Goal: Transaction & Acquisition: Purchase product/service

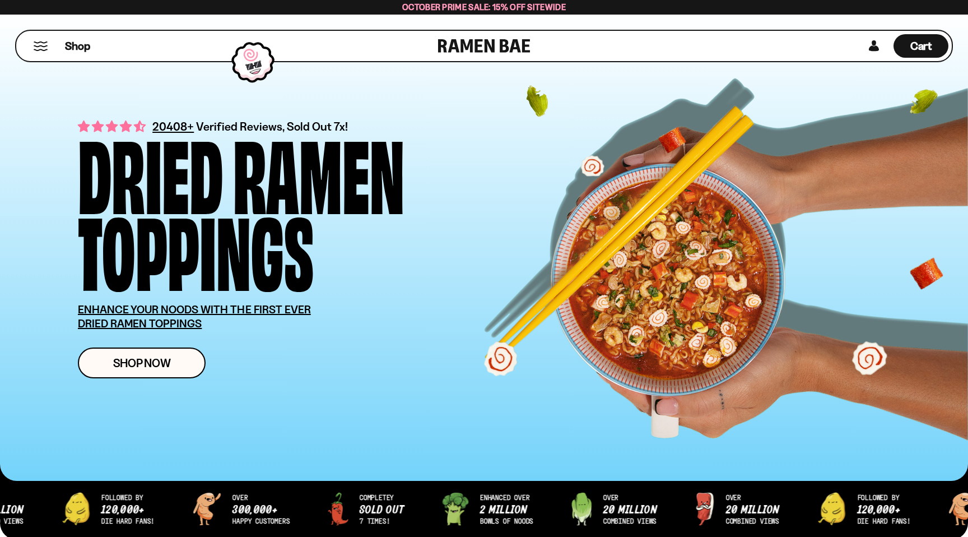
scroll to position [6, 0]
click at [49, 42] on div "Shop" at bounding box center [229, 46] width 419 height 30
click at [37, 46] on button "Mobile Menu Trigger" at bounding box center [40, 46] width 15 height 10
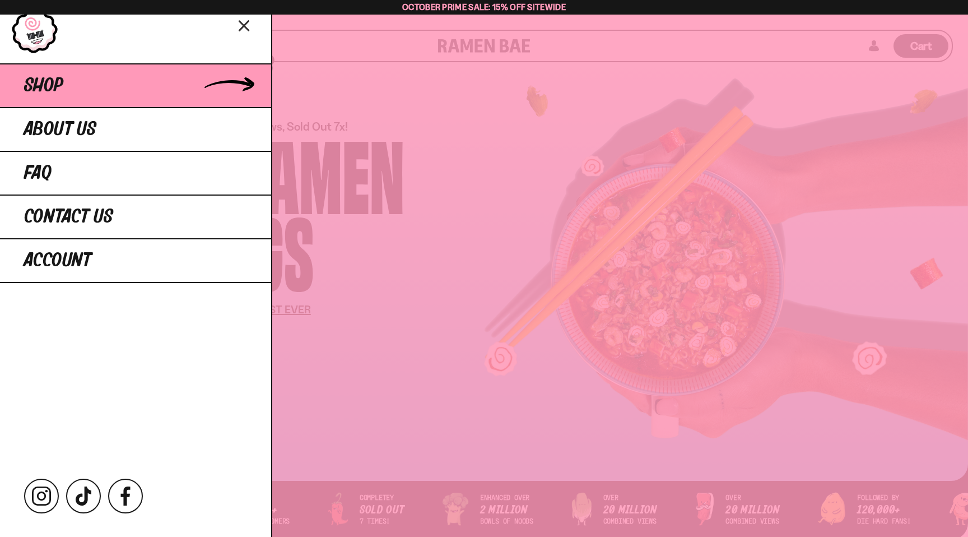
click at [95, 85] on link "Shop" at bounding box center [135, 85] width 271 height 44
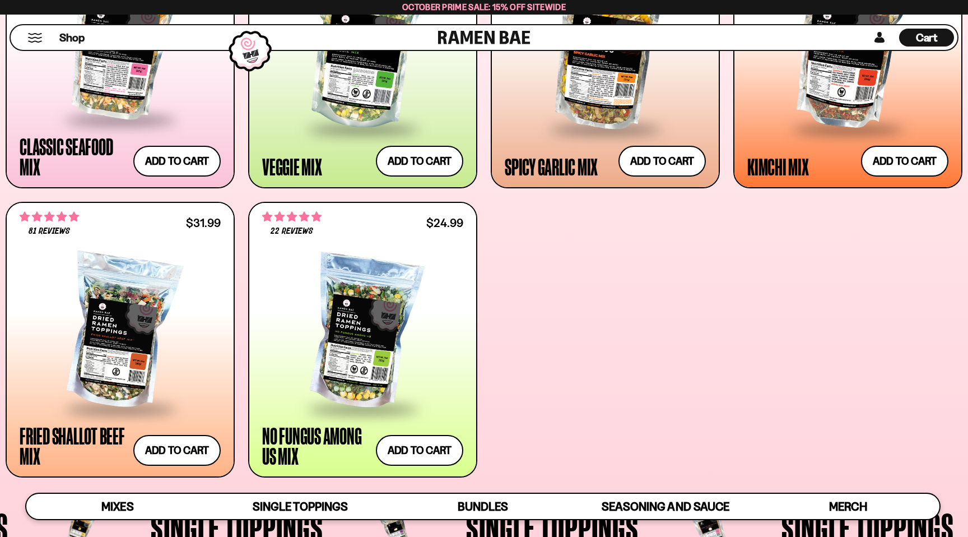
scroll to position [621, 0]
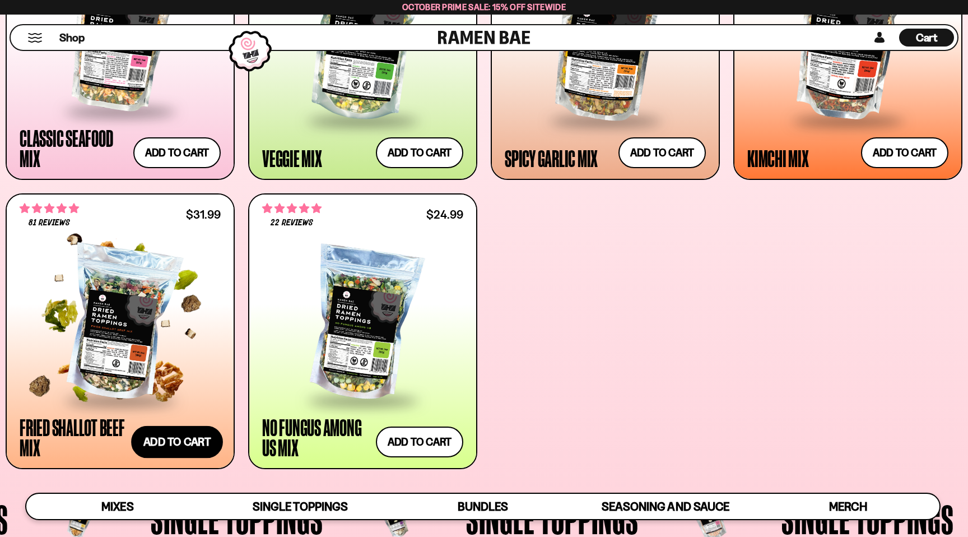
click at [179, 439] on button "Add to cart Add ― Regular price $31.99 Regular price Sale price $31.99 Unit pri…" at bounding box center [177, 442] width 92 height 33
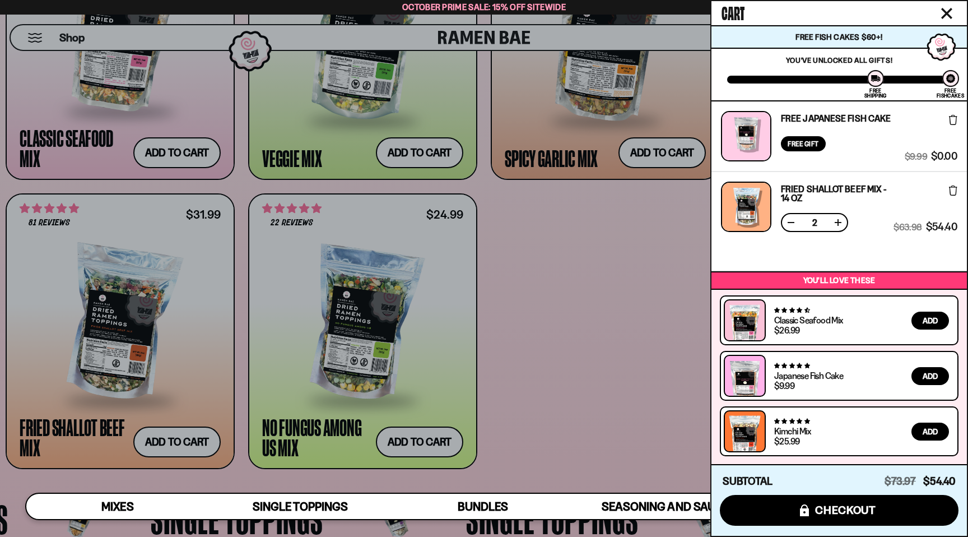
click at [789, 220] on button at bounding box center [791, 222] width 11 height 11
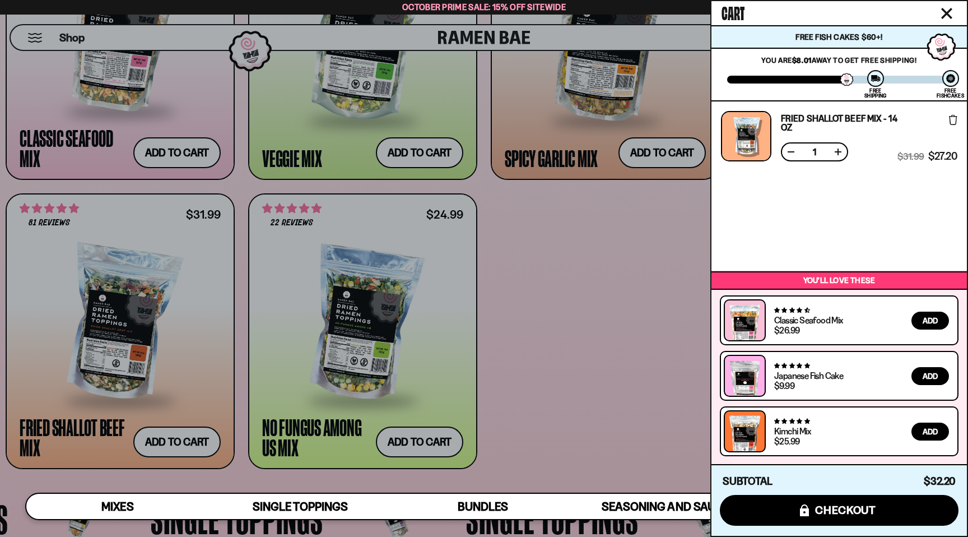
click at [530, 306] on div at bounding box center [484, 268] width 968 height 537
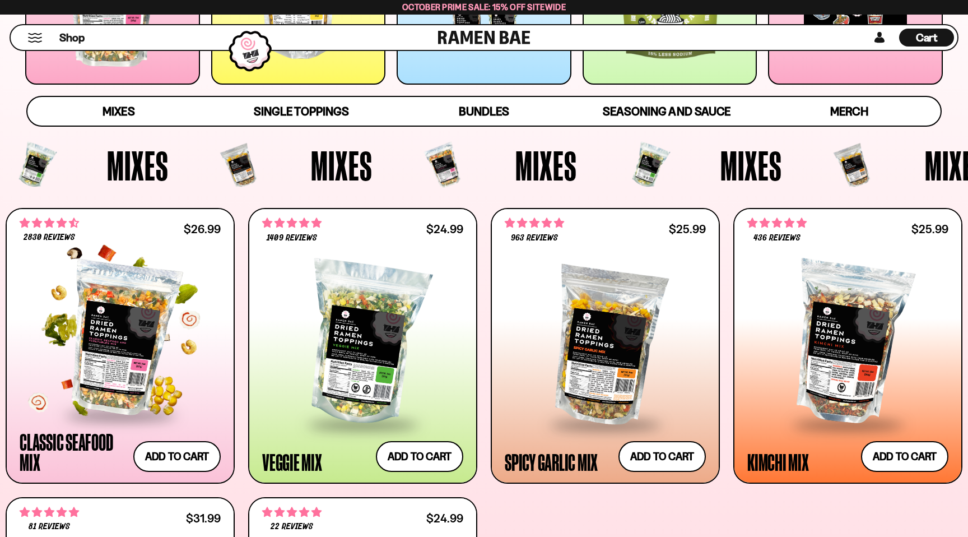
scroll to position [326, 0]
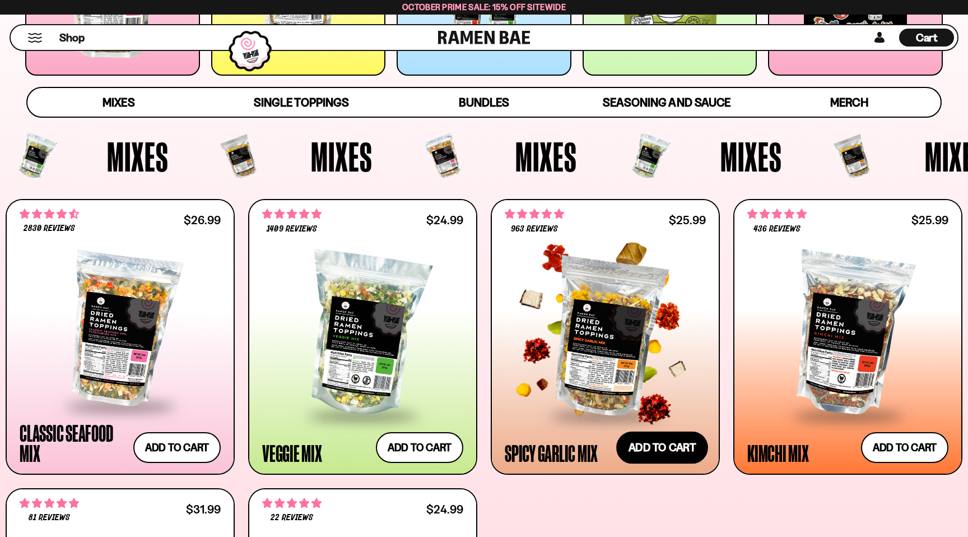
click at [678, 452] on button "Add to cart Add ― Regular price $25.99 Regular price Sale price $25.99 Unit pri…" at bounding box center [663, 447] width 92 height 33
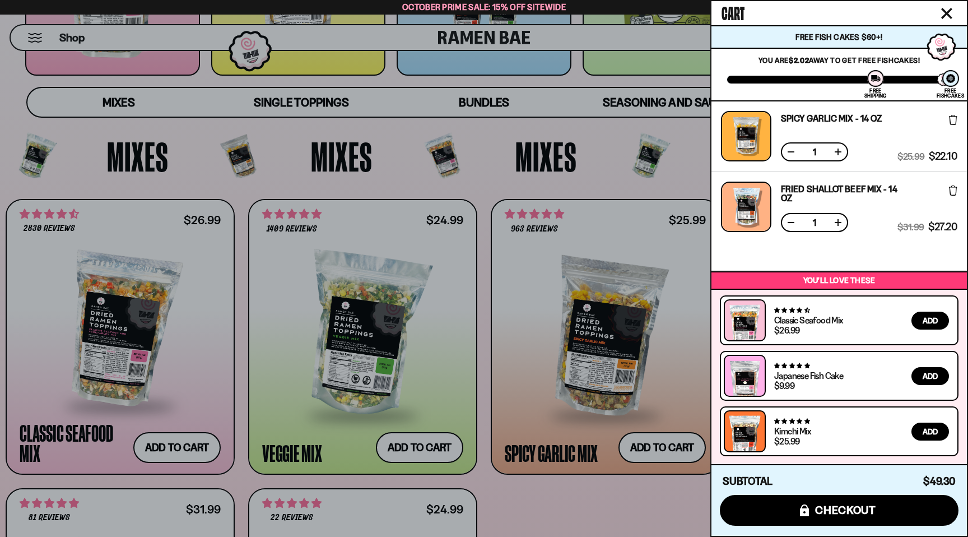
click at [689, 189] on div at bounding box center [484, 268] width 968 height 537
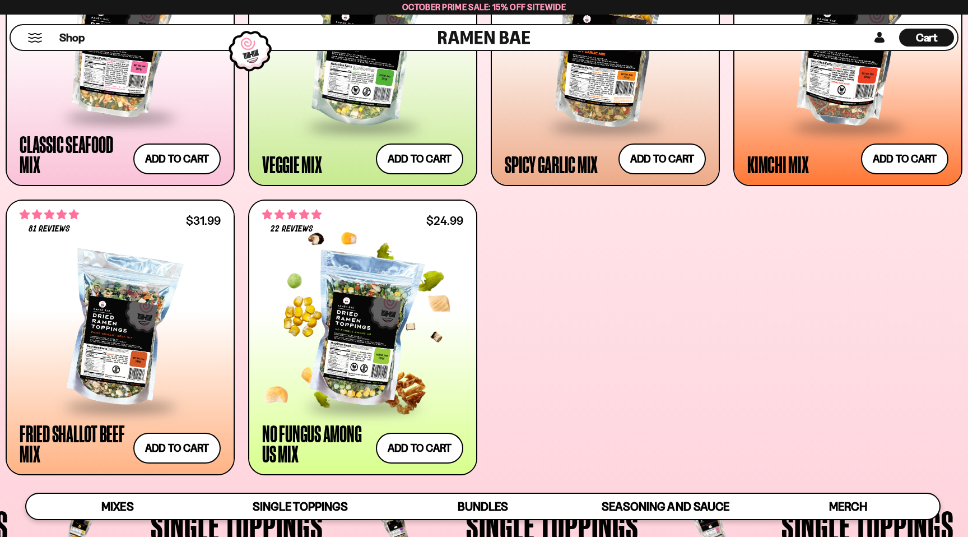
scroll to position [623, 0]
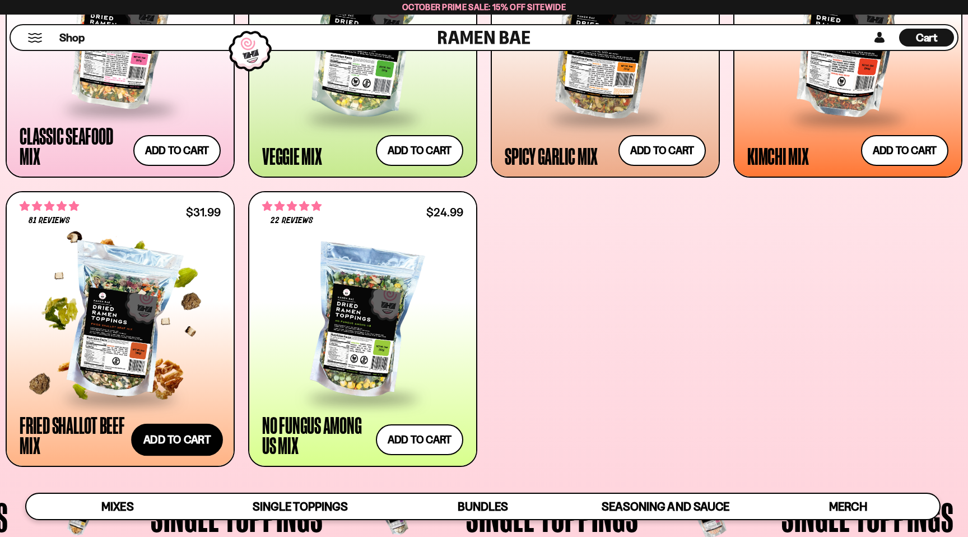
click at [201, 430] on button "Add to cart Add ― Regular price $31.99 Regular price Sale price $31.99 Unit pri…" at bounding box center [177, 440] width 92 height 33
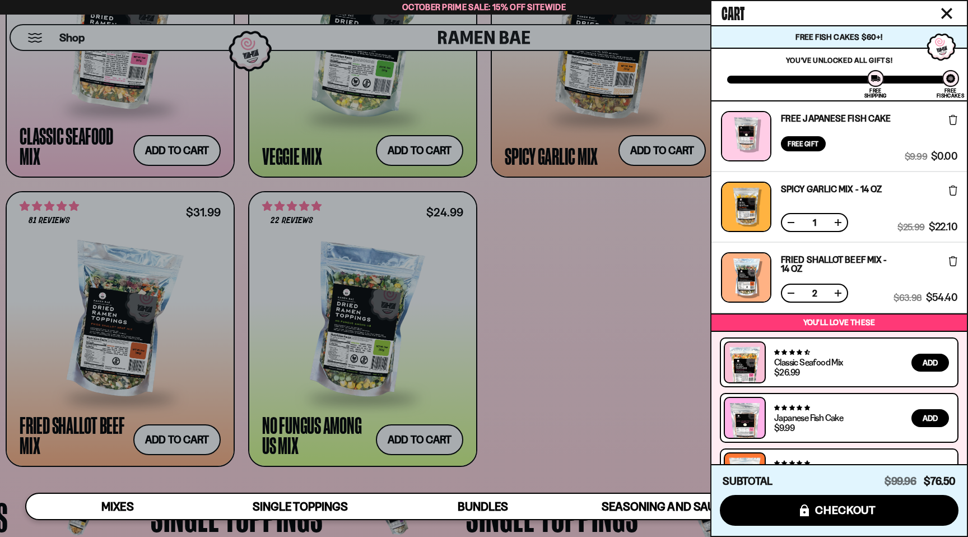
click at [856, 119] on link "Free Japanese Fish Cake" at bounding box center [836, 118] width 110 height 9
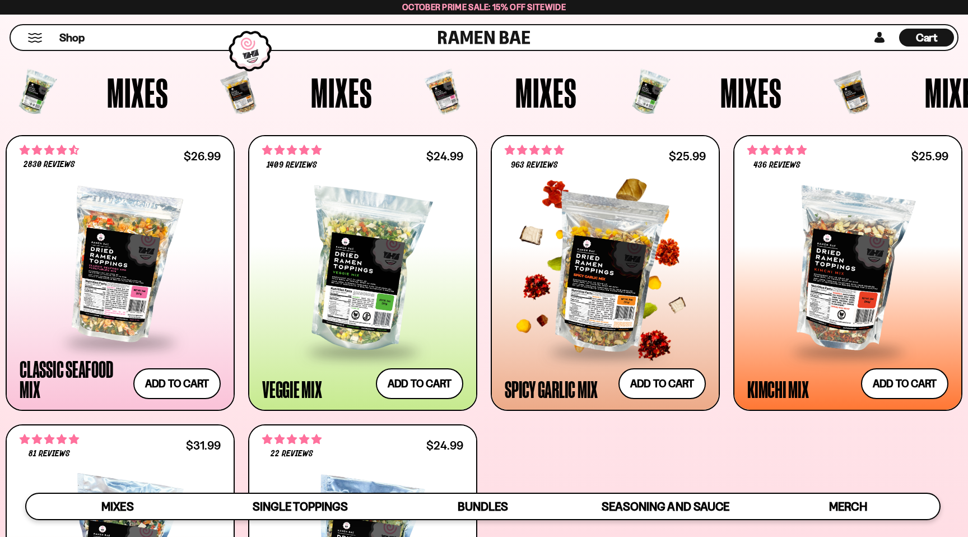
scroll to position [361, 0]
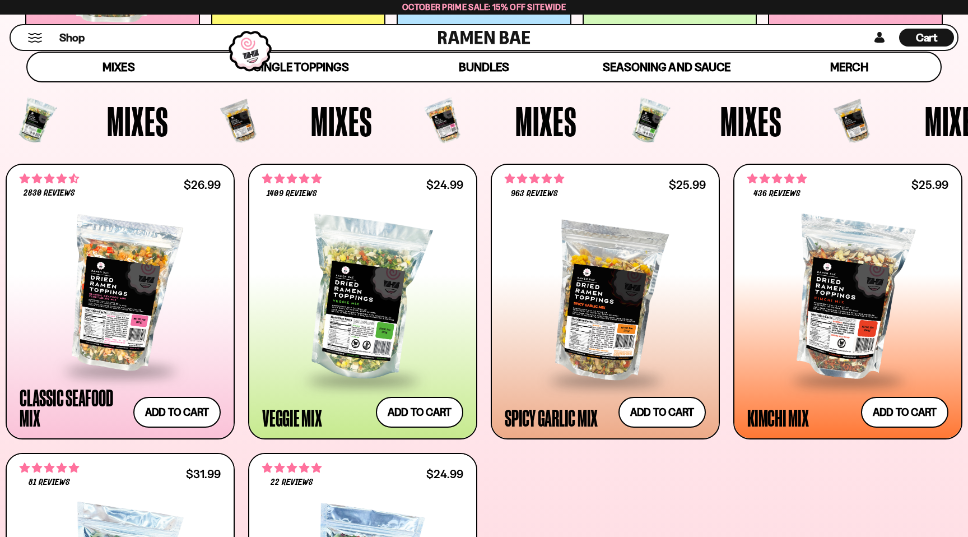
click at [925, 38] on span "Cart" at bounding box center [927, 37] width 22 height 13
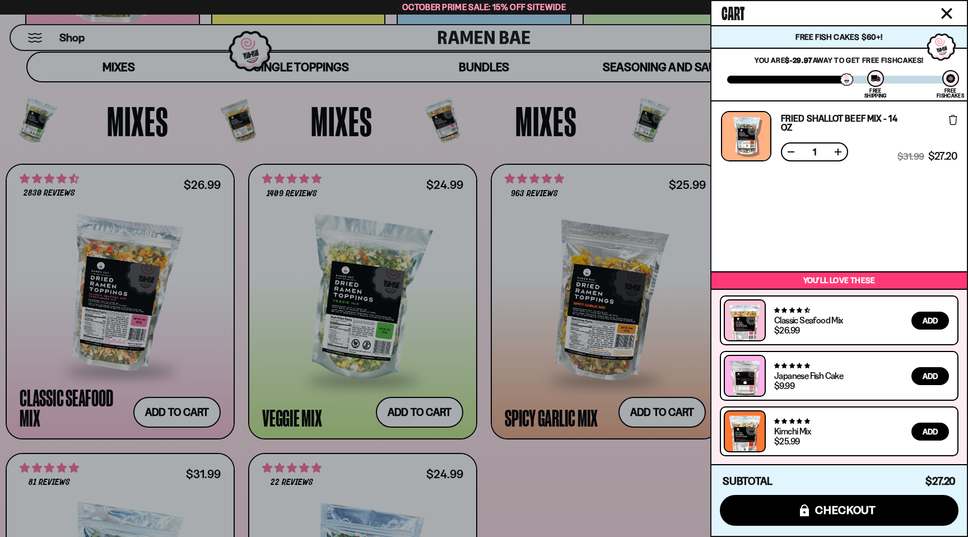
click at [932, 323] on span "Add" at bounding box center [930, 321] width 15 height 8
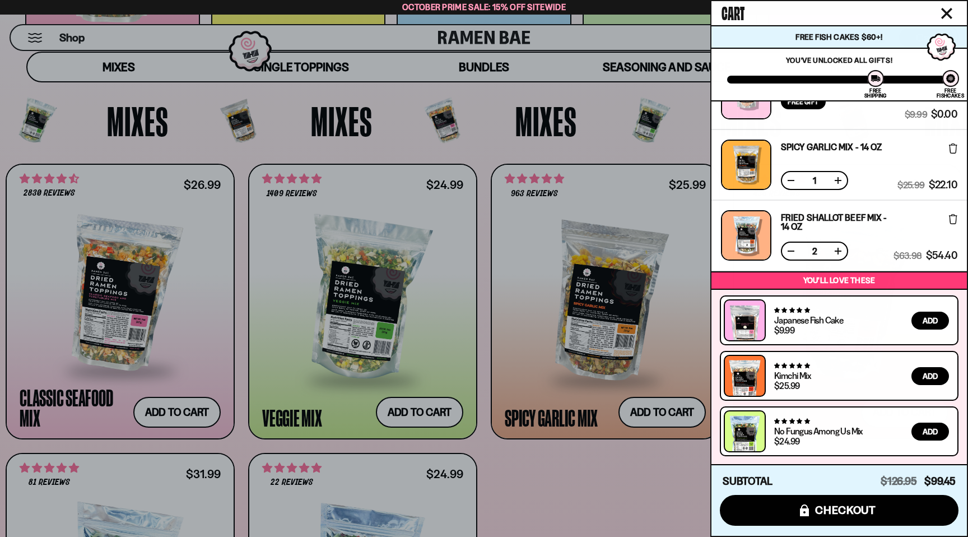
scroll to position [0, 0]
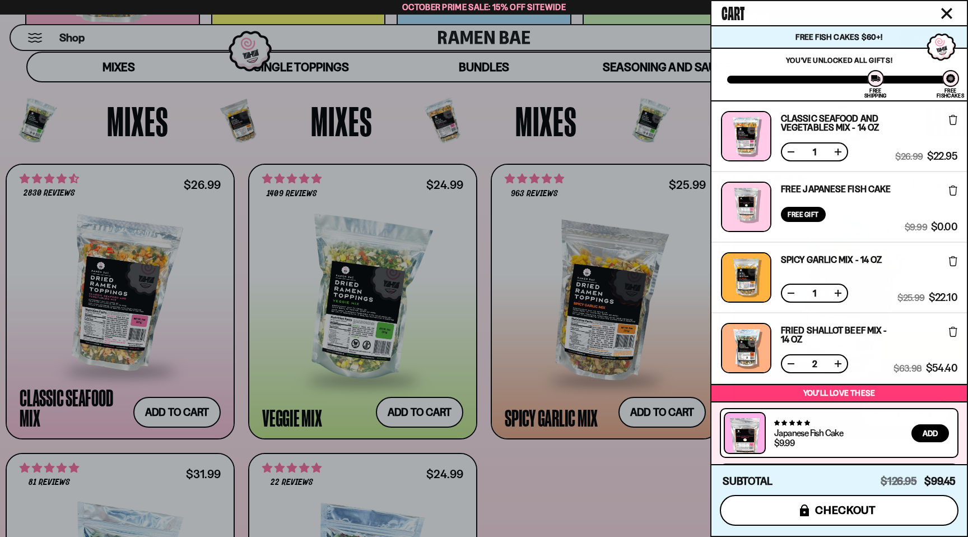
click at [836, 507] on span "checkout" at bounding box center [845, 510] width 61 height 12
